Goal: Transaction & Acquisition: Download file/media

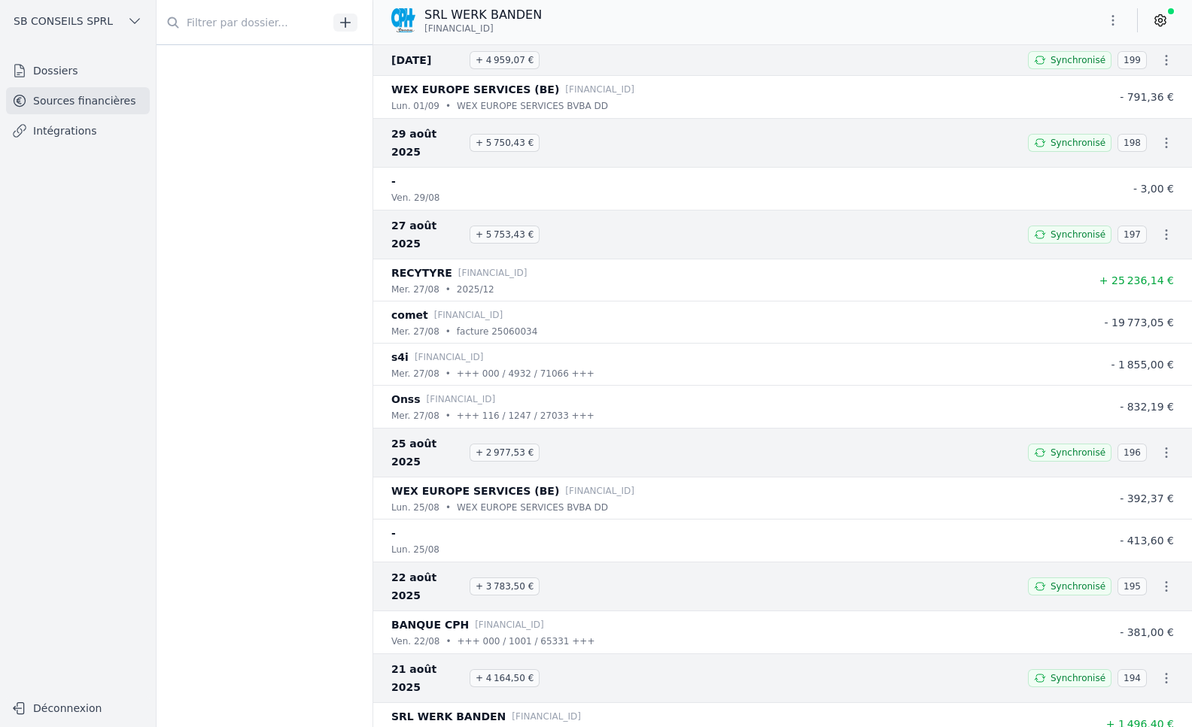
scroll to position [2747, 0]
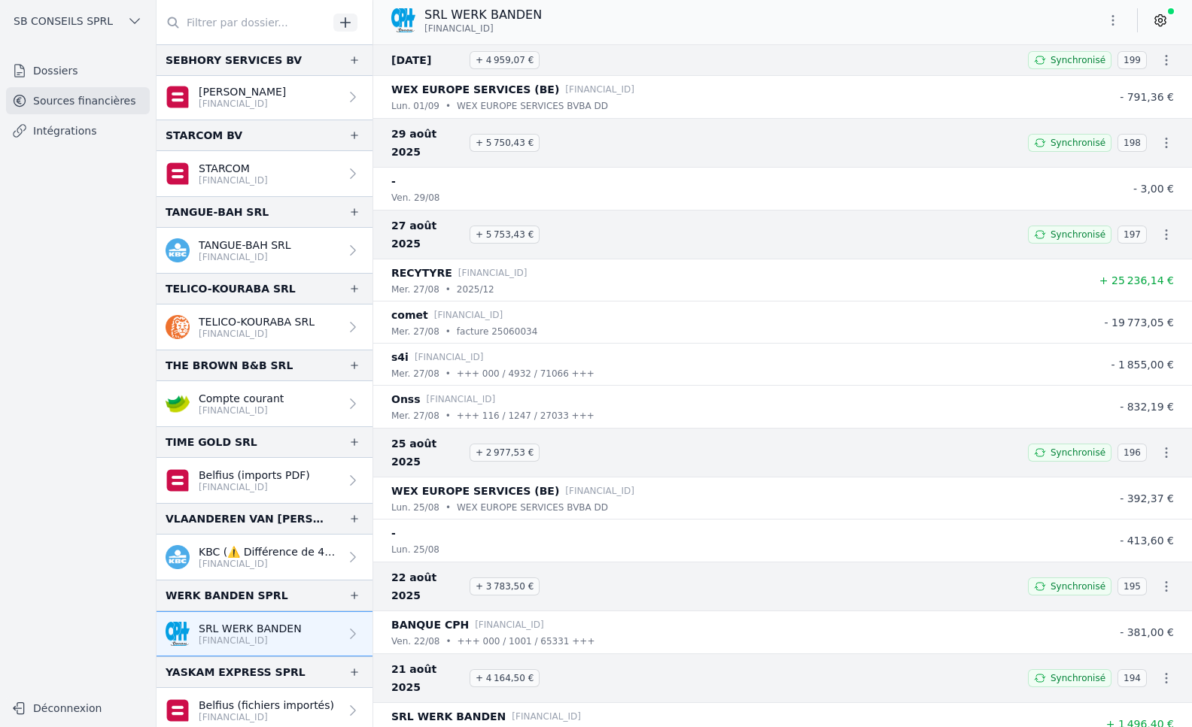
click at [329, 554] on p "KBC (⚠️ Différence de 49,50)" at bounding box center [269, 552] width 141 height 15
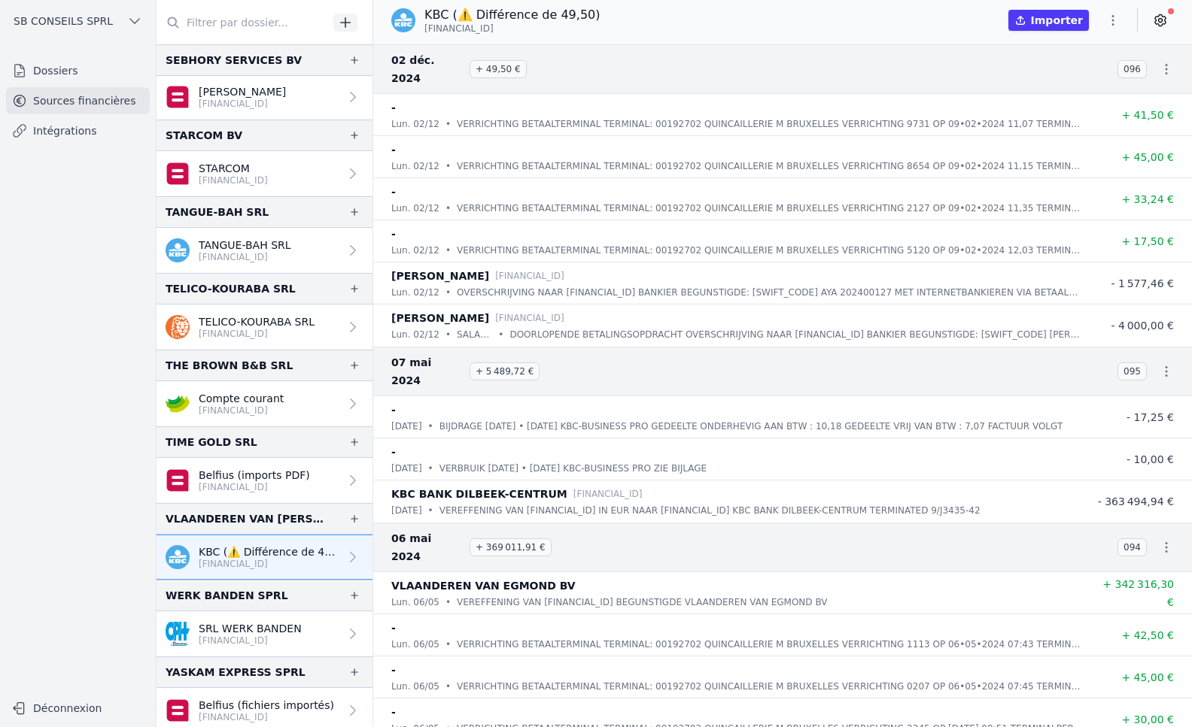
click at [59, 123] on link "Intégrations" at bounding box center [78, 130] width 144 height 27
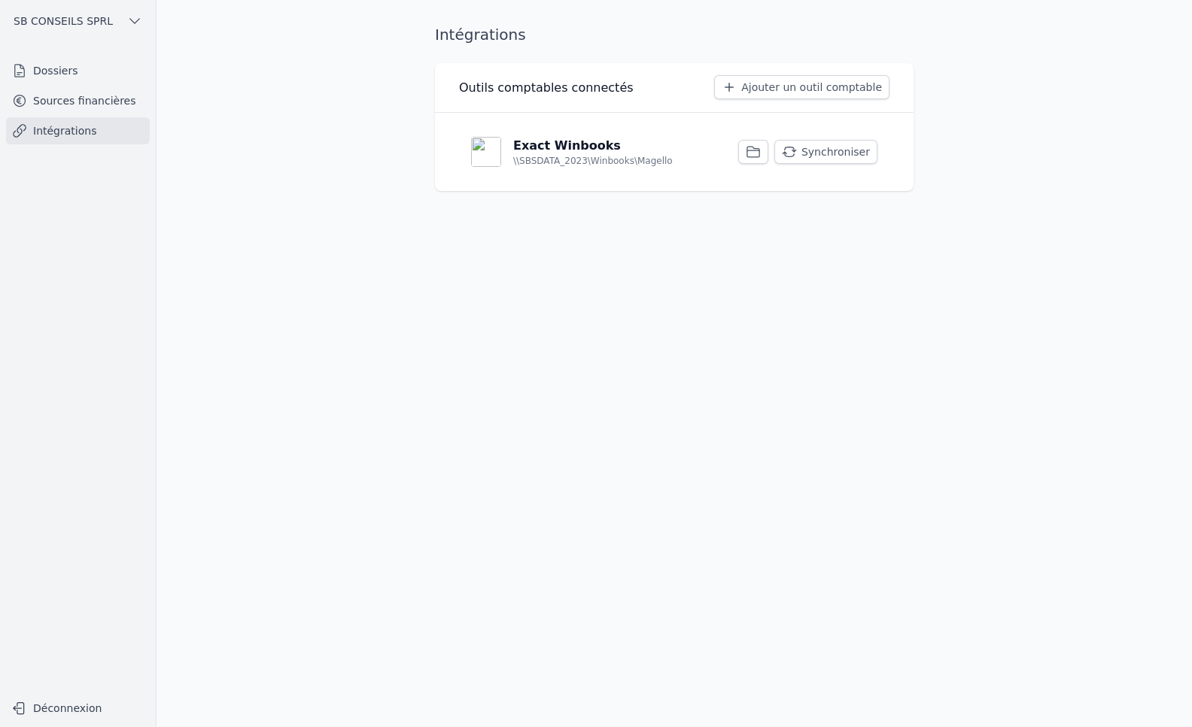
click at [825, 158] on button "Synchroniser" at bounding box center [825, 152] width 103 height 24
click at [811, 153] on button "Synchroniser" at bounding box center [825, 152] width 103 height 24
click at [97, 102] on link "Sources financières" at bounding box center [78, 100] width 144 height 27
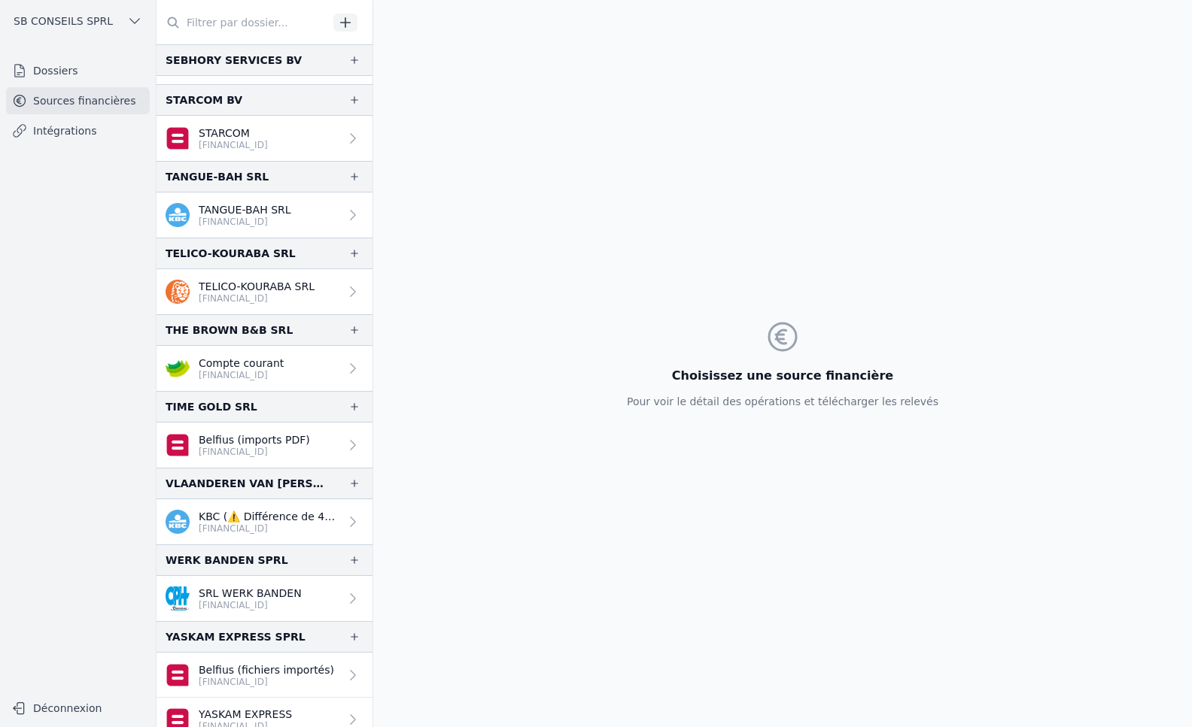
scroll to position [2783, 0]
click at [332, 522] on p "[FINANCIAL_ID]" at bounding box center [269, 528] width 141 height 12
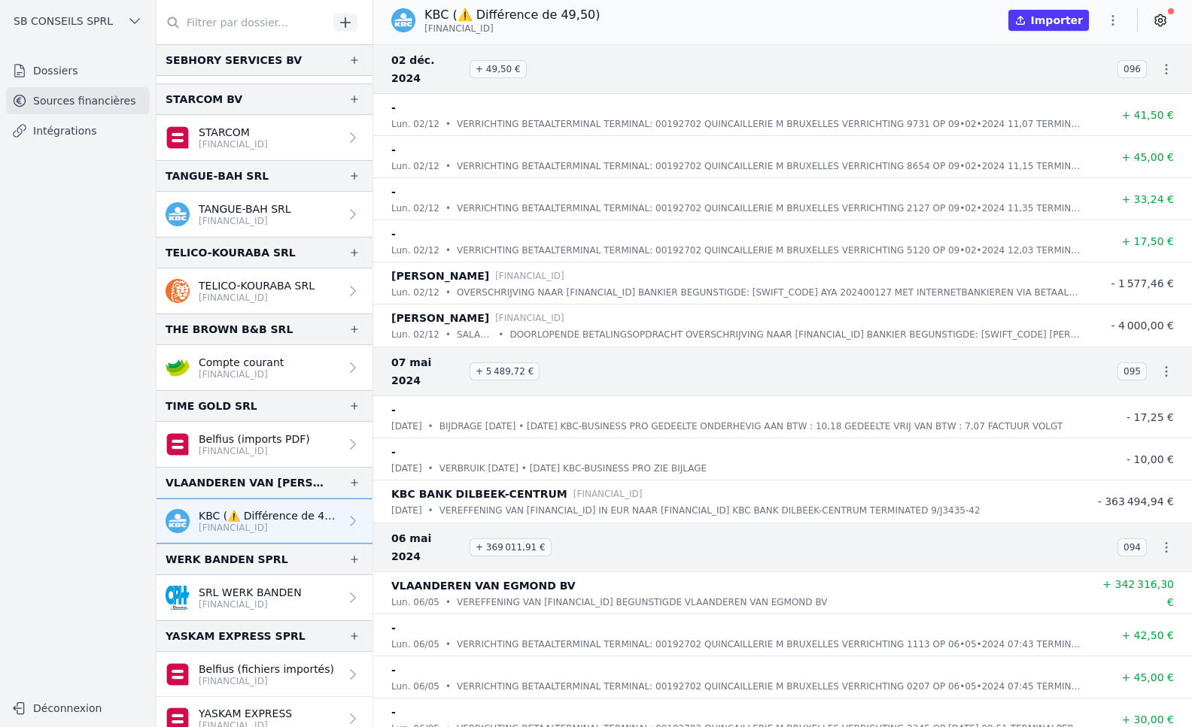
click at [1116, 19] on icon "button" at bounding box center [1112, 20] width 15 height 15
click at [1069, 80] on button "Exporter" at bounding box center [1076, 80] width 108 height 28
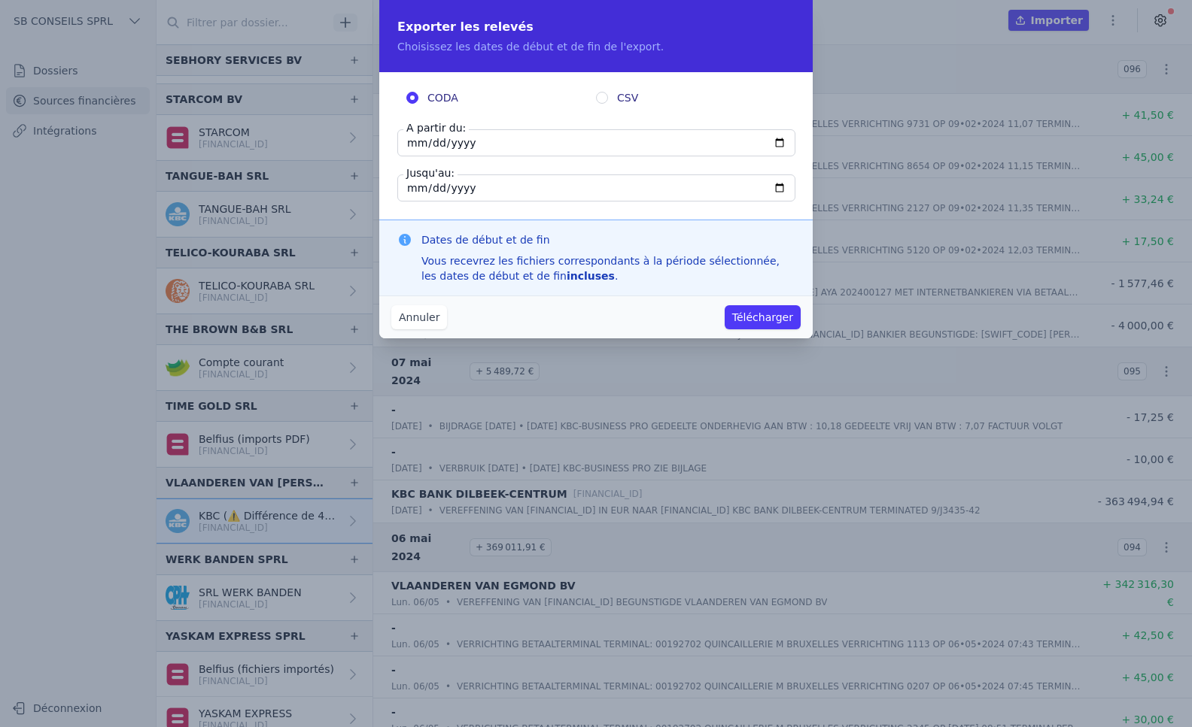
click at [501, 145] on input "[DATE]" at bounding box center [596, 142] width 398 height 27
click at [779, 141] on input "[DATE]" at bounding box center [596, 142] width 398 height 27
type input "[DATE]"
click at [746, 319] on button "Télécharger" at bounding box center [762, 317] width 76 height 24
